Goal: Information Seeking & Learning: Learn about a topic

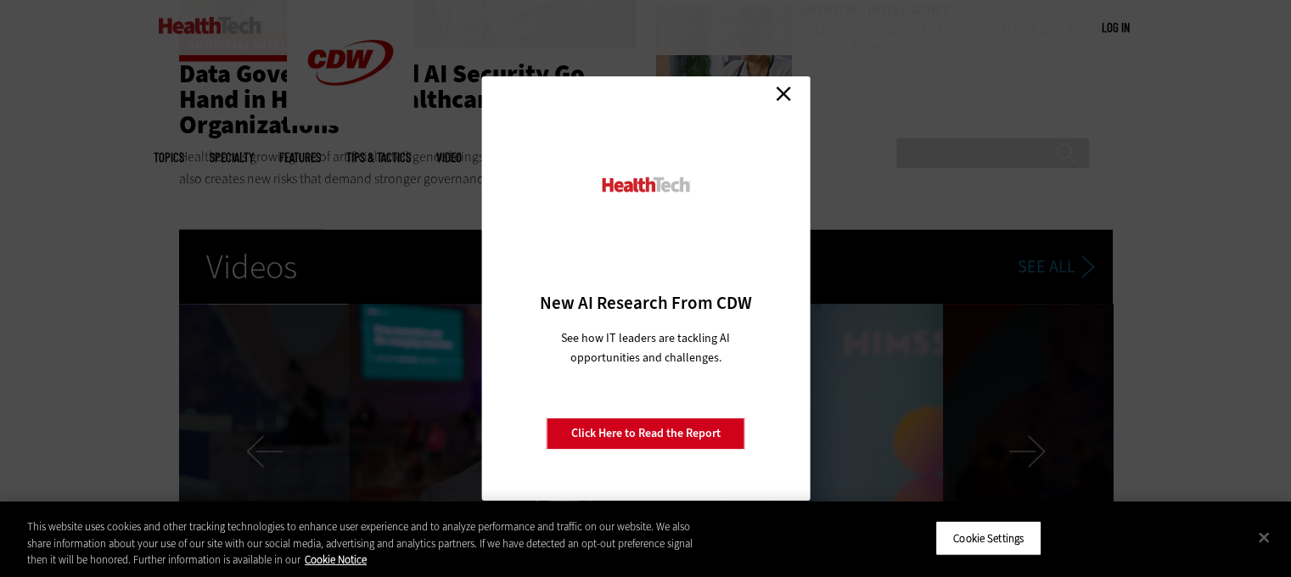
scroll to position [2984, 0]
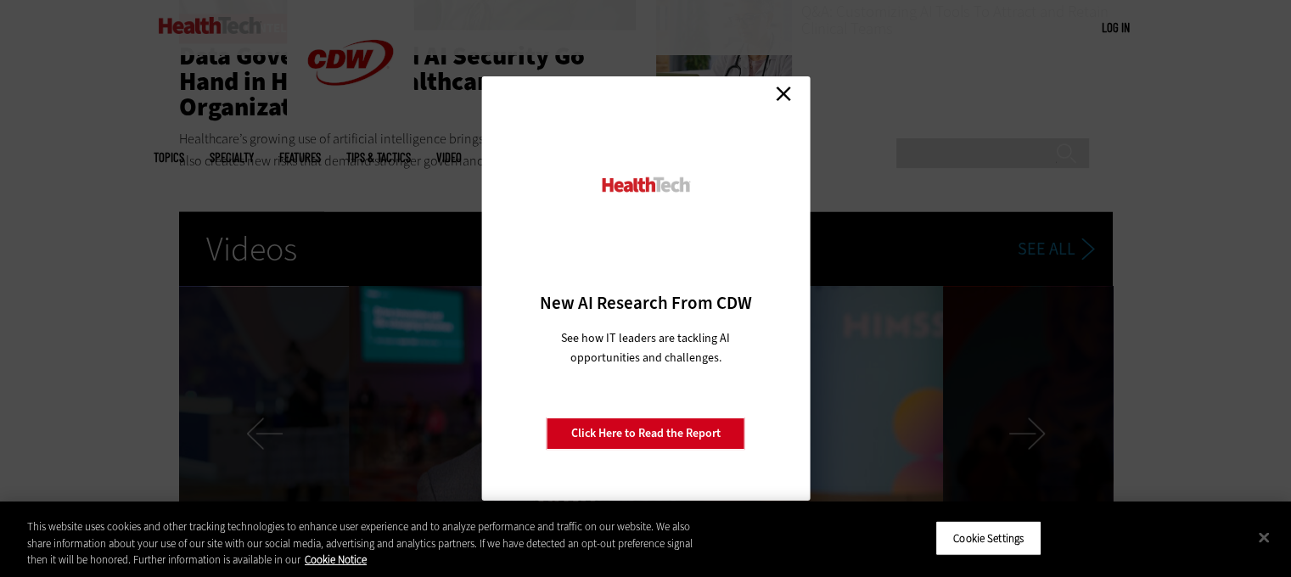
click at [790, 91] on link "Close" at bounding box center [783, 93] width 25 height 25
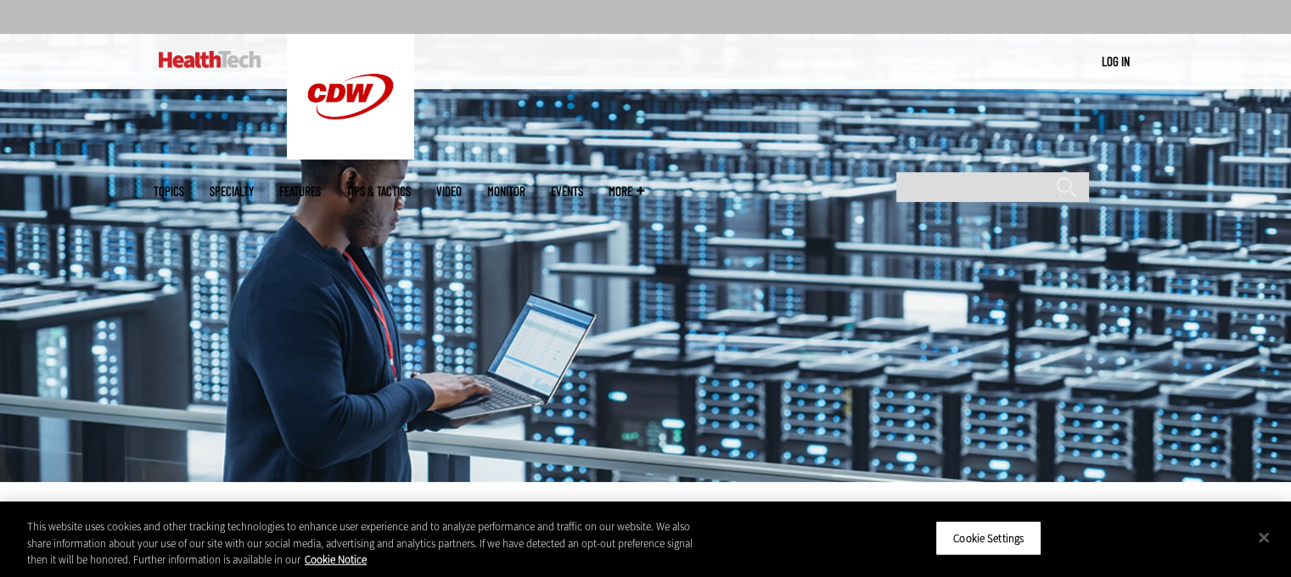
scroll to position [0, 0]
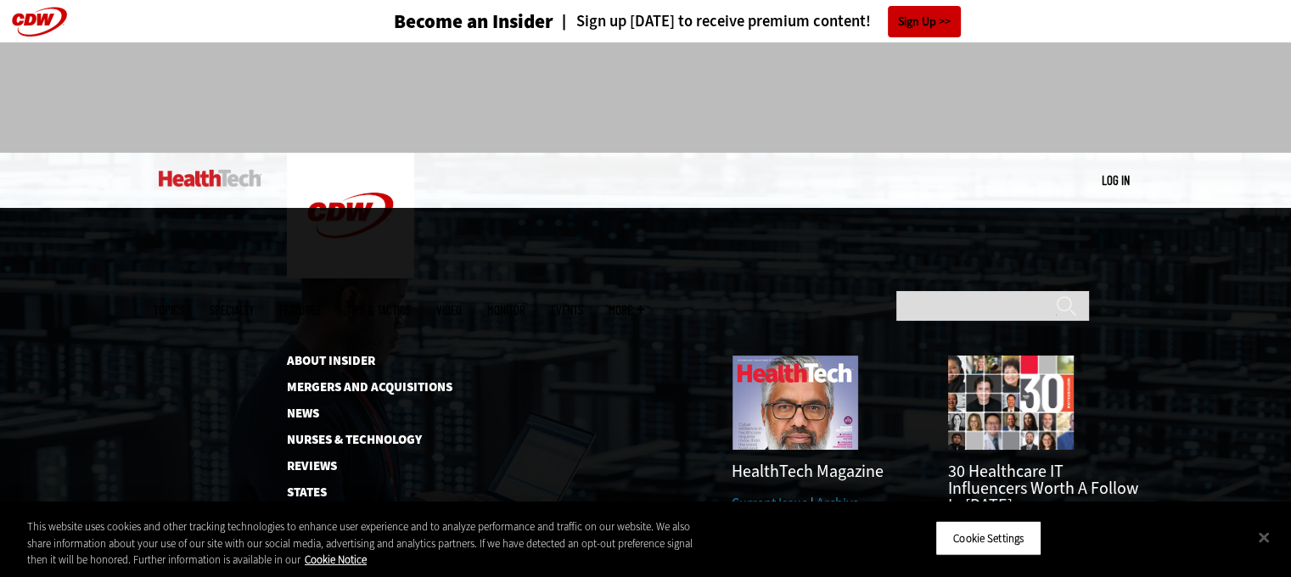
click at [583, 304] on link "Events" at bounding box center [567, 310] width 32 height 13
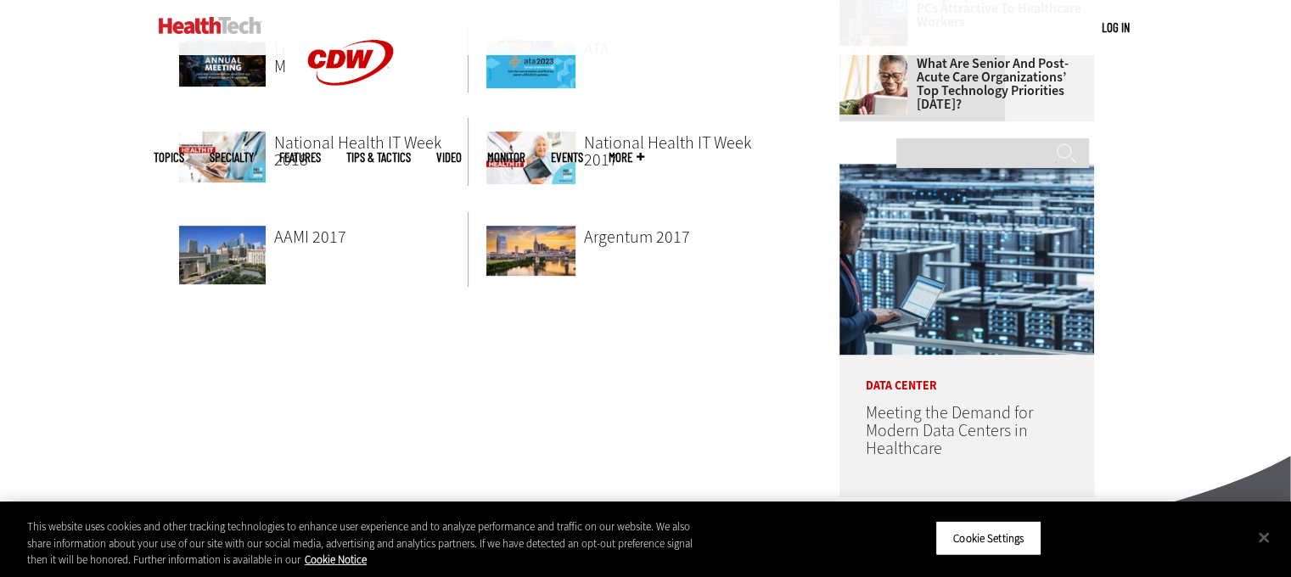
scroll to position [724, 0]
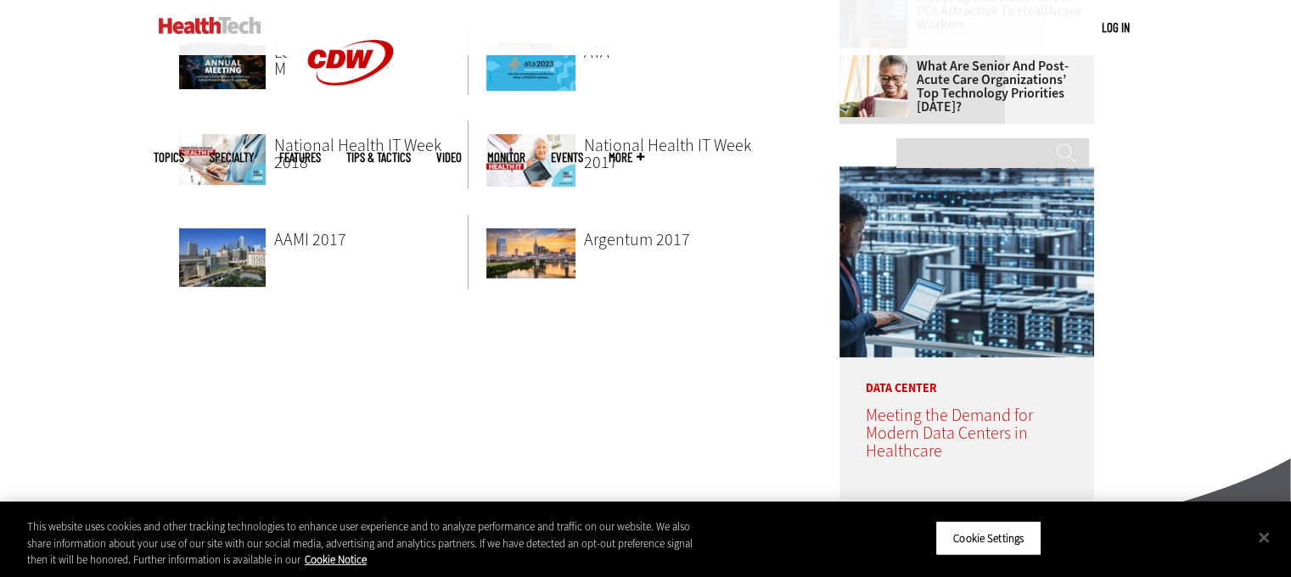
click at [941, 420] on span "Meeting the Demand for Modern Data Centers in Healthcare" at bounding box center [948, 433] width 167 height 59
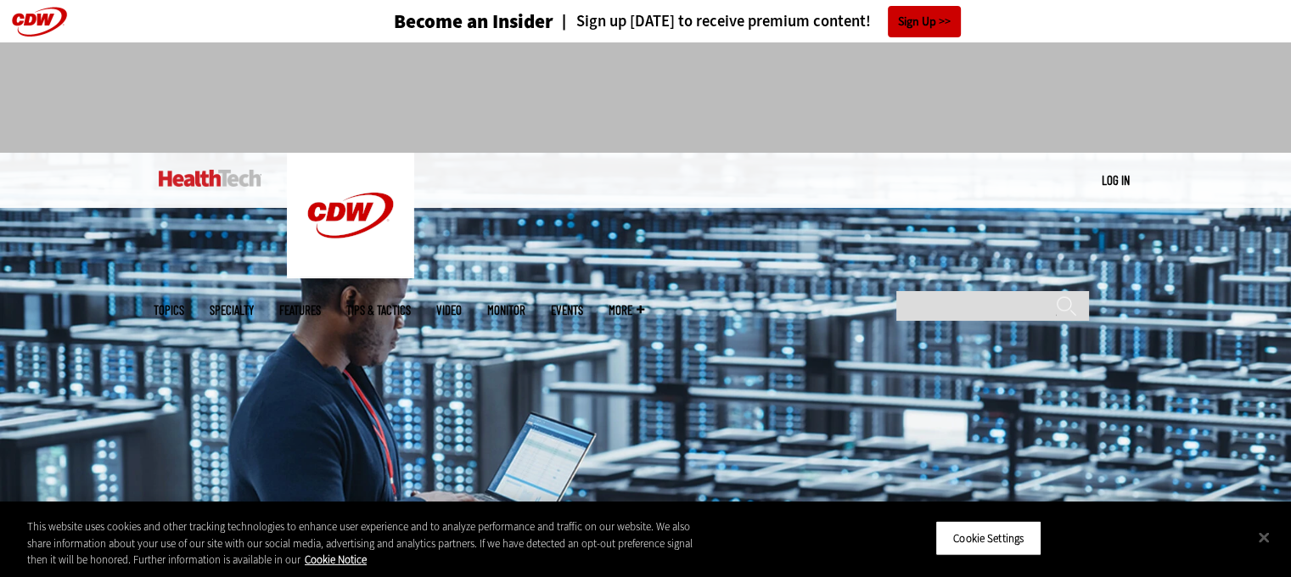
drag, startPoint x: 1296, startPoint y: 70, endPoint x: 1177, endPoint y: -14, distance: 145.5
